Goal: Information Seeking & Learning: Check status

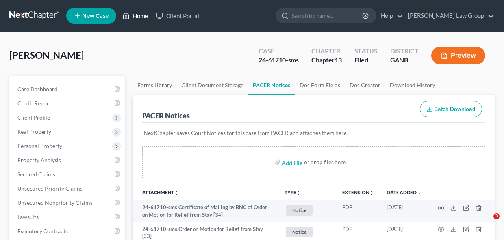
click at [140, 17] on link "Home" at bounding box center [135, 16] width 33 height 14
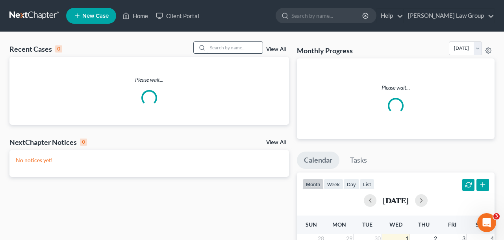
click at [247, 51] on input "search" at bounding box center [235, 47] width 55 height 11
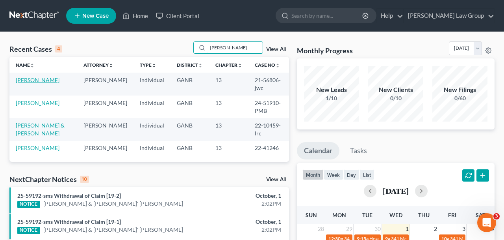
type input "[PERSON_NAME]"
click at [39, 79] on link "[PERSON_NAME]" at bounding box center [38, 79] width 44 height 7
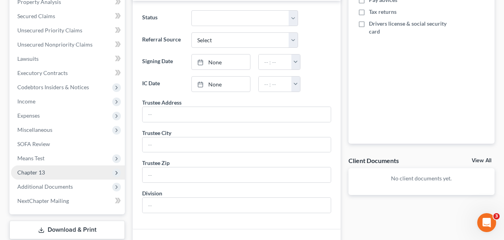
scroll to position [158, 0]
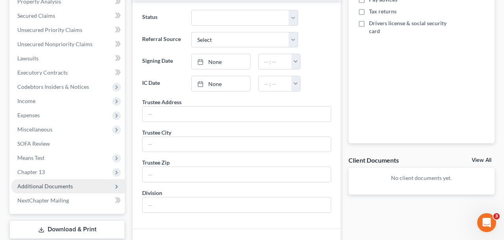
click at [66, 187] on span "Additional Documents" at bounding box center [45, 185] width 56 height 7
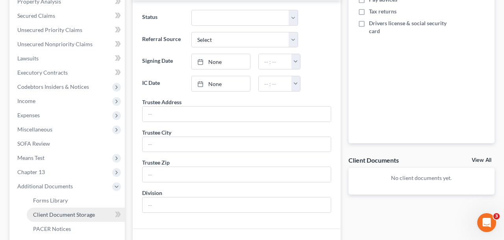
click at [58, 220] on link "Client Document Storage" at bounding box center [76, 214] width 98 height 14
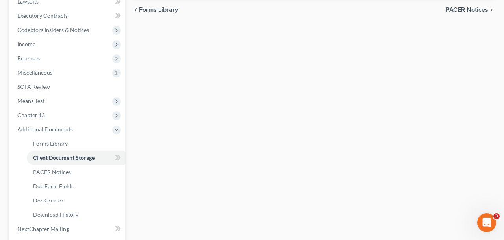
scroll to position [292, 0]
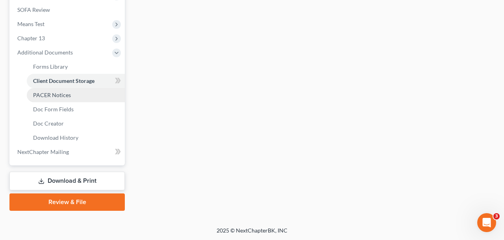
click at [66, 93] on span "PACER Notices" at bounding box center [52, 94] width 38 height 7
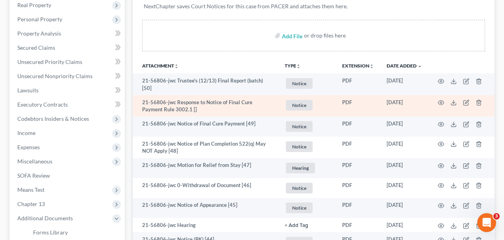
scroll to position [126, 0]
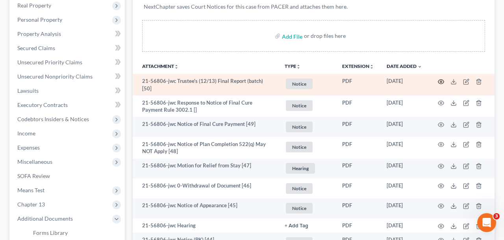
click at [442, 81] on circle "button" at bounding box center [441, 82] width 2 height 2
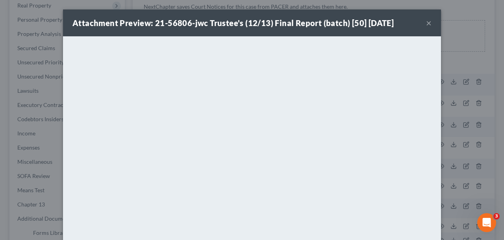
click at [431, 24] on button "×" at bounding box center [429, 22] width 6 height 9
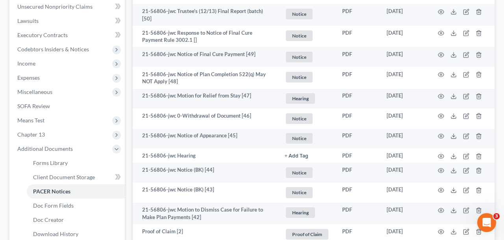
scroll to position [0, 0]
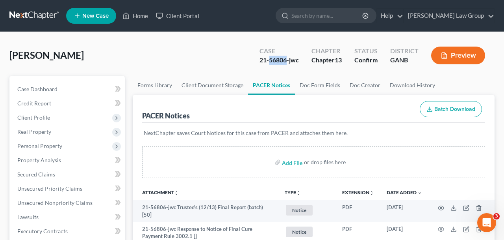
drag, startPoint x: 287, startPoint y: 62, endPoint x: 269, endPoint y: 61, distance: 17.3
click at [269, 61] on div "21-56806-jwc" at bounding box center [279, 60] width 39 height 9
copy div "56806"
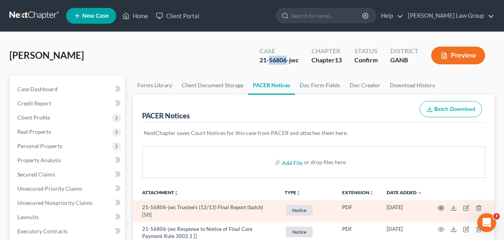
click at [443, 206] on icon "button" at bounding box center [441, 207] width 6 height 6
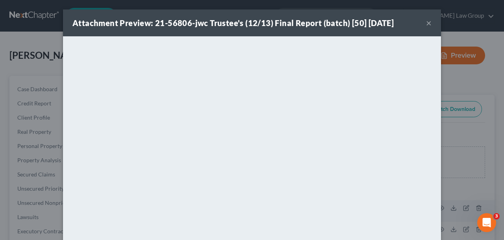
click at [430, 25] on button "×" at bounding box center [429, 22] width 6 height 9
